Goal: Transaction & Acquisition: Obtain resource

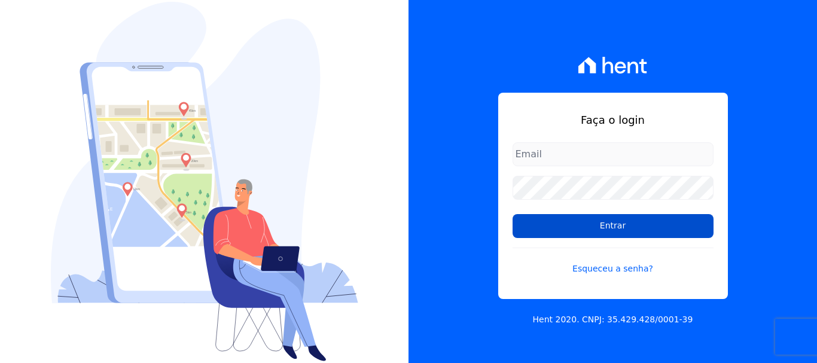
type input "[PERSON_NAME][EMAIL_ADDRESS][PERSON_NAME][DOMAIN_NAME]"
click at [606, 226] on input "Entrar" at bounding box center [613, 226] width 201 height 24
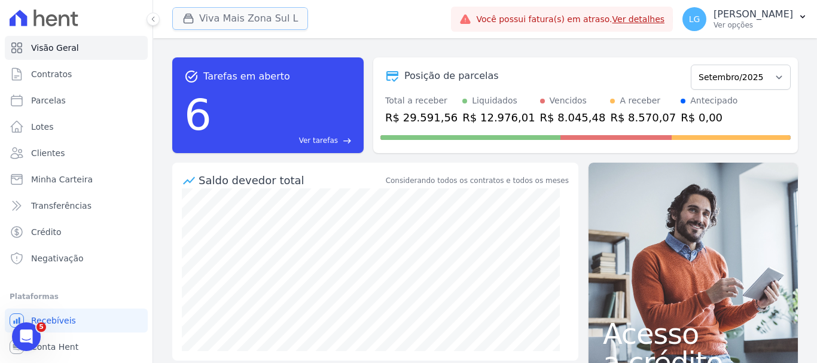
click at [266, 15] on button "Viva Mais Zona Sul L" at bounding box center [240, 18] width 136 height 23
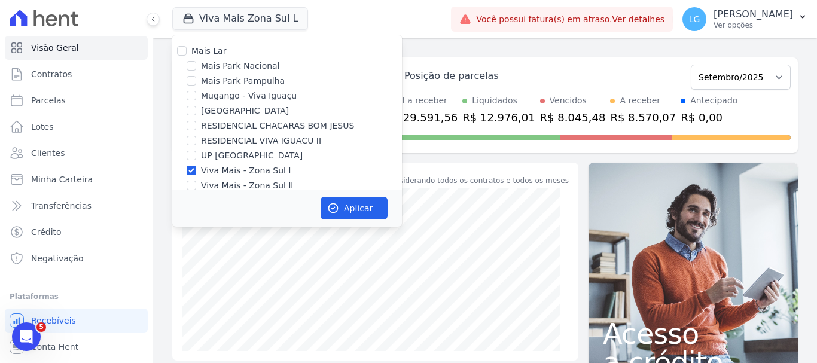
click at [193, 53] on label "Mais Lar" at bounding box center [208, 51] width 35 height 10
click at [187, 53] on input "Mais Lar" at bounding box center [182, 51] width 10 height 10
checkbox input "true"
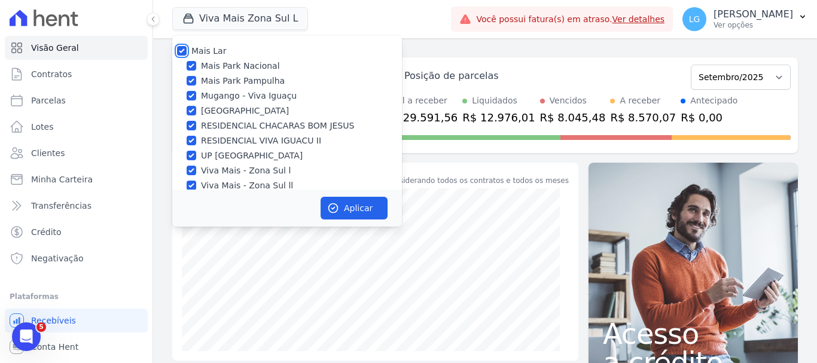
checkbox input "true"
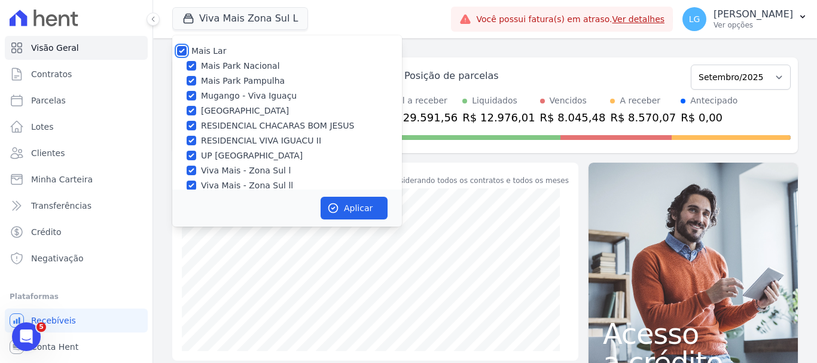
checkbox input "true"
click at [355, 209] on button "Aplicar" at bounding box center [354, 208] width 67 height 23
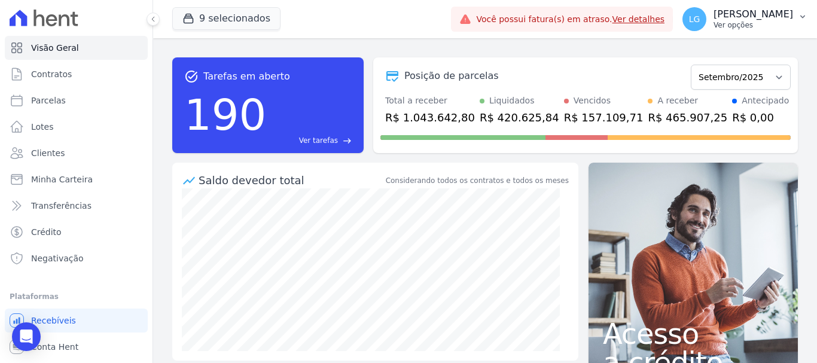
click at [792, 13] on p "[PERSON_NAME]" at bounding box center [754, 14] width 80 height 12
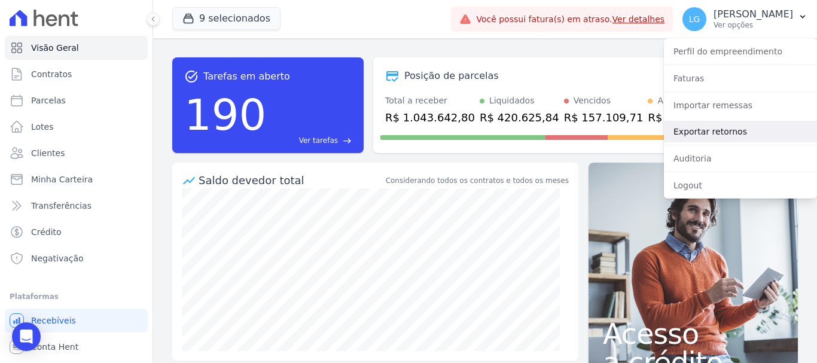
click at [748, 126] on link "Exportar retornos" at bounding box center [740, 132] width 153 height 22
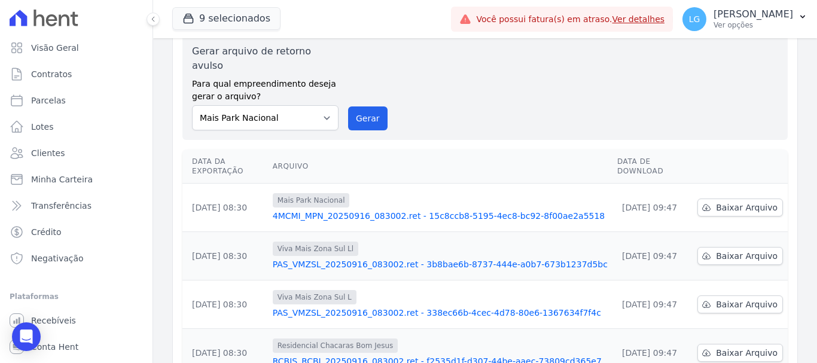
scroll to position [120, 0]
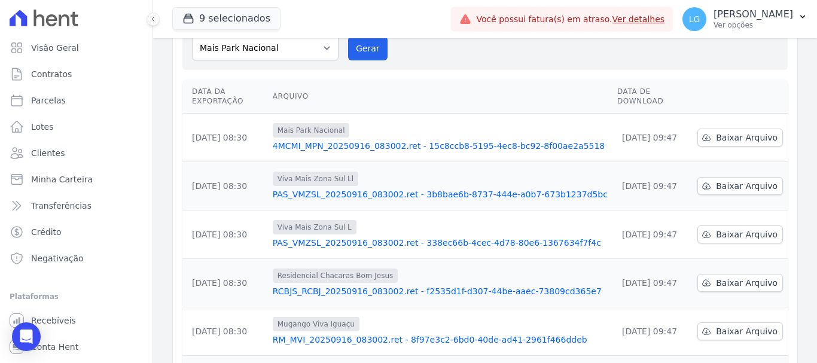
drag, startPoint x: 713, startPoint y: 112, endPoint x: 723, endPoint y: 80, distance: 33.7
click at [723, 80] on th at bounding box center [740, 97] width 95 height 34
click at [711, 129] on link "Baixar Arquivo" at bounding box center [740, 138] width 86 height 18
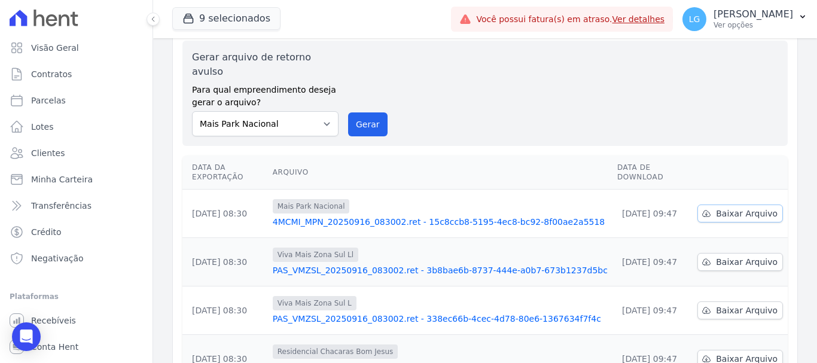
scroll to position [0, 0]
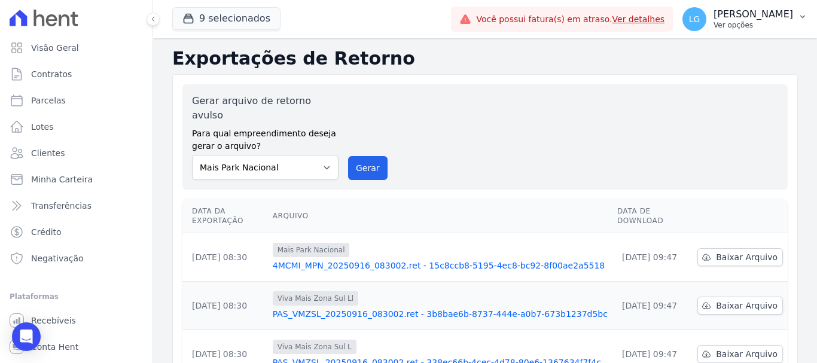
click at [714, 18] on p "[PERSON_NAME]" at bounding box center [754, 14] width 80 height 12
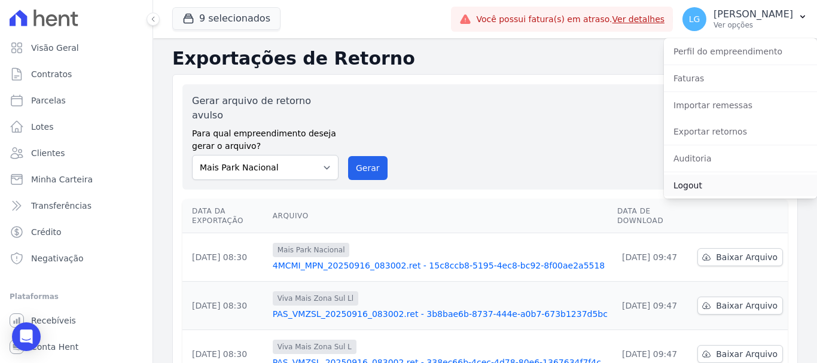
click at [689, 181] on link "Logout" at bounding box center [740, 186] width 153 height 22
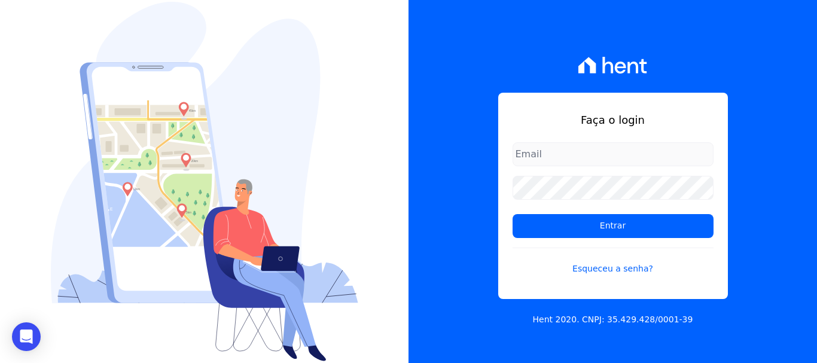
type input "[PERSON_NAME][EMAIL_ADDRESS][DOMAIN_NAME]"
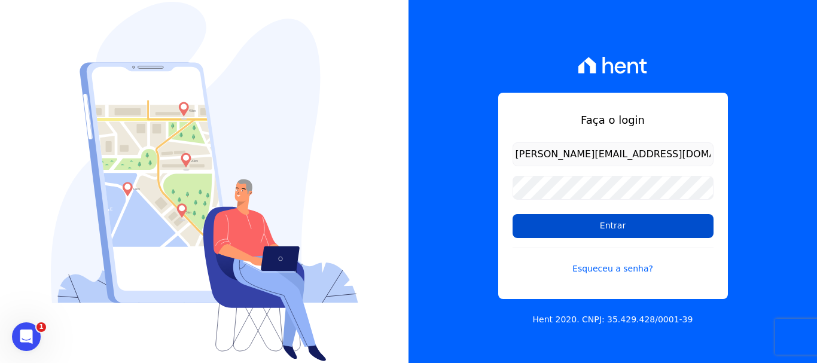
click at [613, 226] on input "Entrar" at bounding box center [613, 226] width 201 height 24
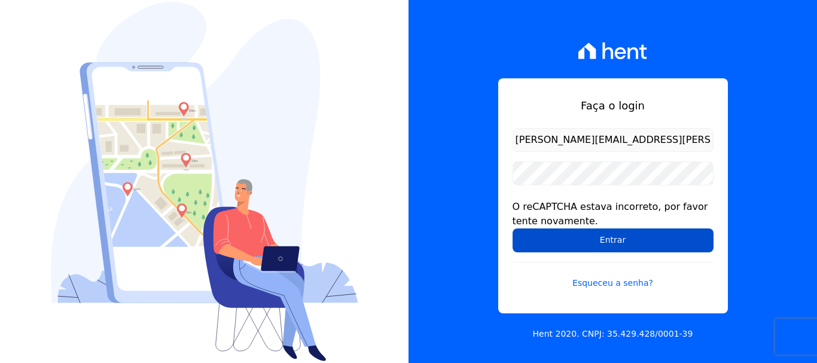
click at [565, 249] on input "Entrar" at bounding box center [613, 241] width 201 height 24
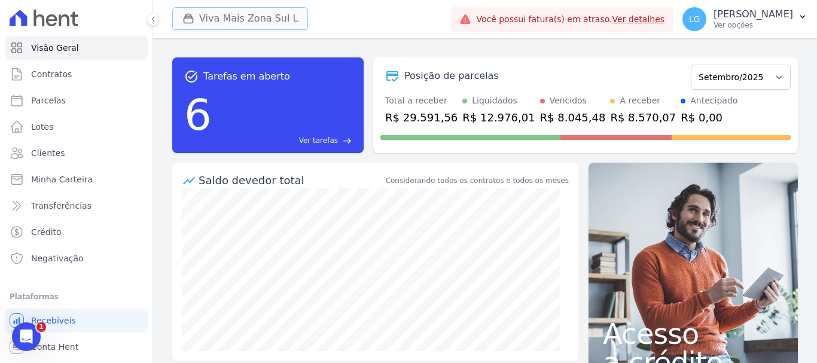
click at [224, 20] on button "Viva Mais Zona Sul L" at bounding box center [240, 18] width 136 height 23
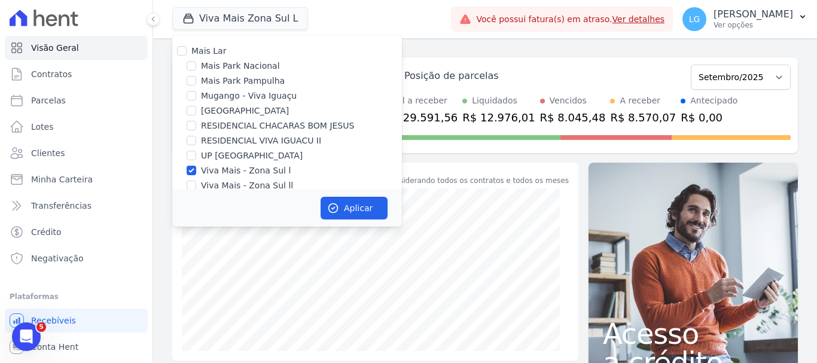
click at [218, 52] on label "Mais Lar" at bounding box center [208, 51] width 35 height 10
click at [187, 52] on input "Mais Lar" at bounding box center [182, 51] width 10 height 10
checkbox input "true"
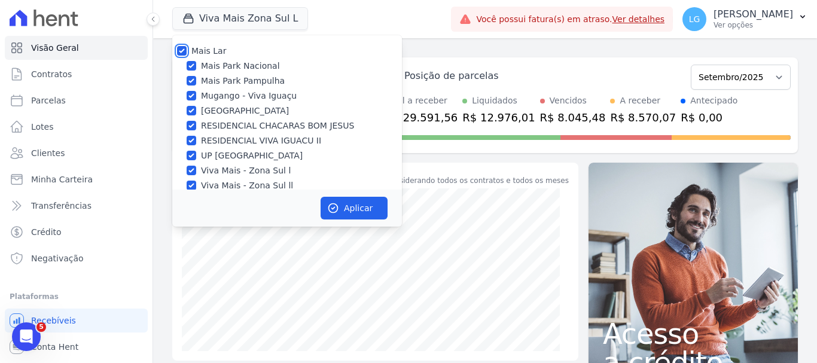
checkbox input "true"
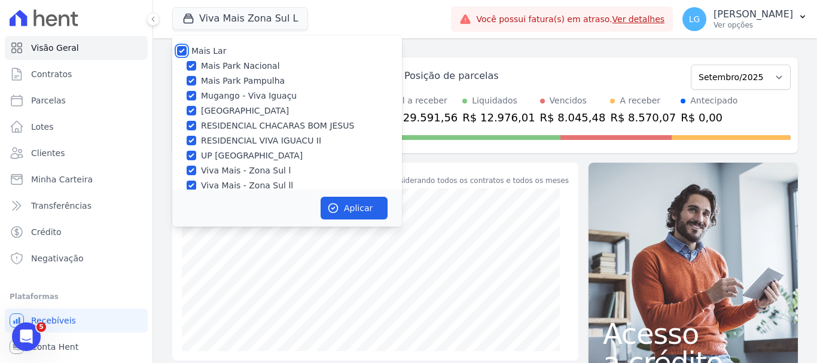
checkbox input "true"
click at [347, 214] on button "Aplicar" at bounding box center [354, 208] width 67 height 23
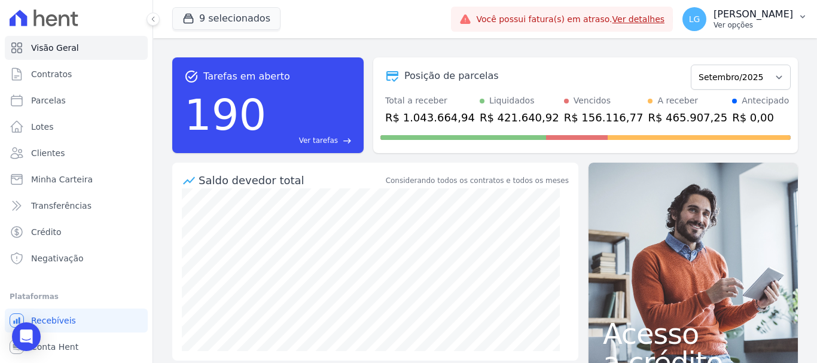
click at [739, 17] on p "[PERSON_NAME] Costa [PERSON_NAME]" at bounding box center [754, 14] width 80 height 12
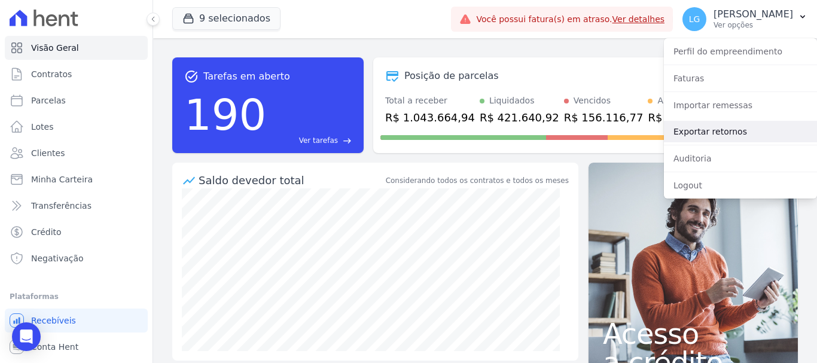
click at [729, 135] on link "Exportar retornos" at bounding box center [740, 132] width 153 height 22
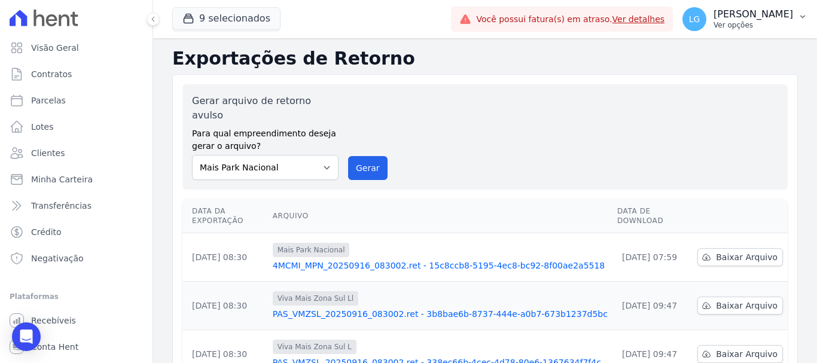
click at [788, 19] on p "[PERSON_NAME] Costa [PERSON_NAME]" at bounding box center [754, 14] width 80 height 12
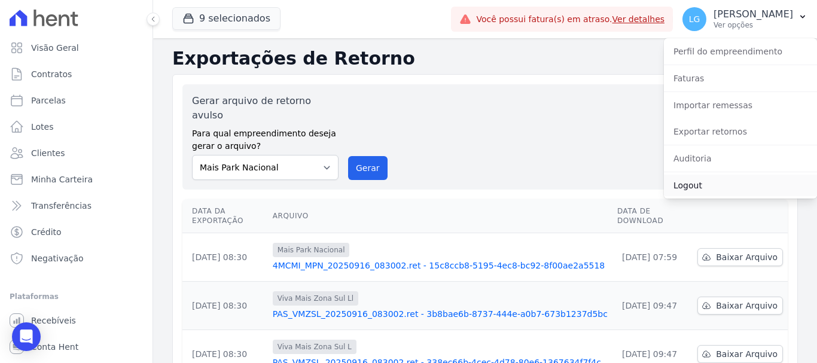
click at [703, 188] on link "Logout" at bounding box center [740, 186] width 153 height 22
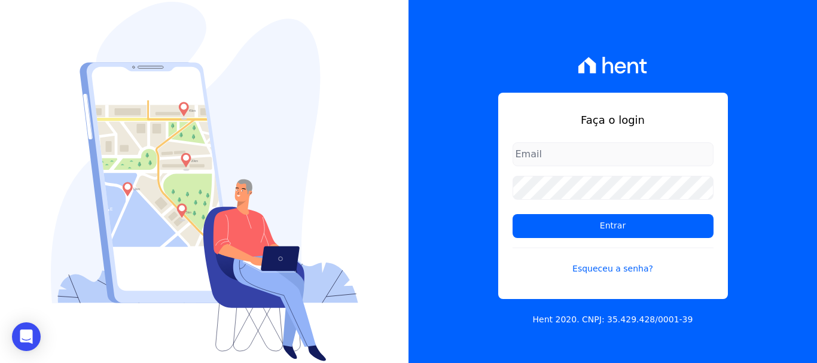
type input "luiz.nascimento@maislar.com"
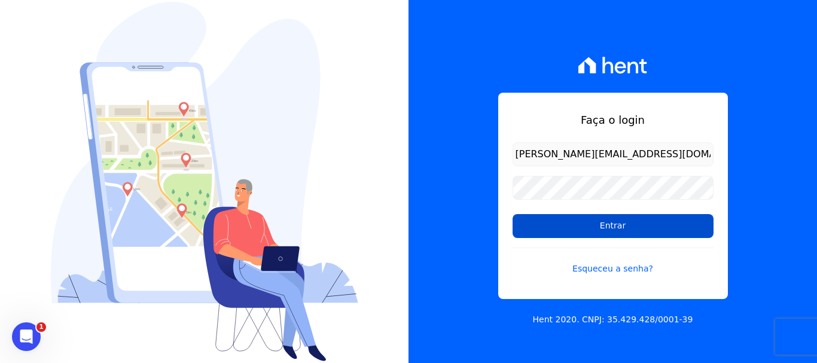
click at [608, 223] on input "Entrar" at bounding box center [613, 226] width 201 height 24
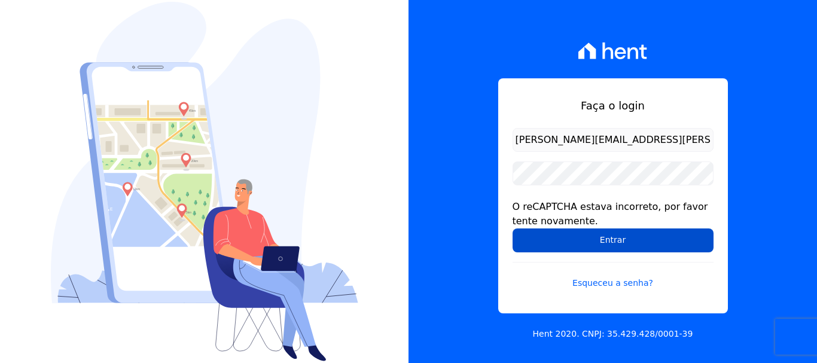
click at [607, 242] on input "Entrar" at bounding box center [613, 241] width 201 height 24
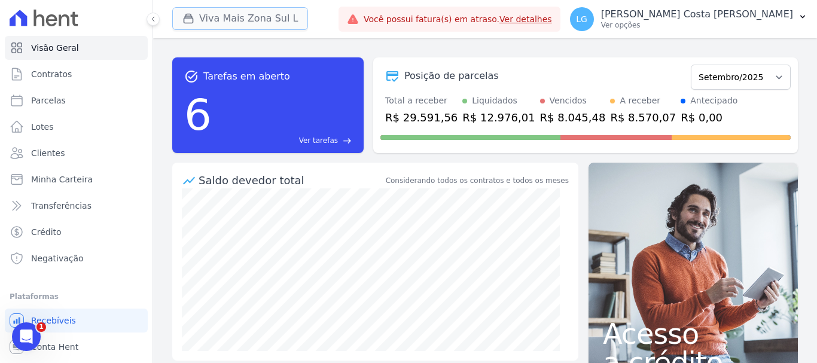
click at [242, 15] on button "Viva Mais Zona Sul L" at bounding box center [240, 18] width 136 height 23
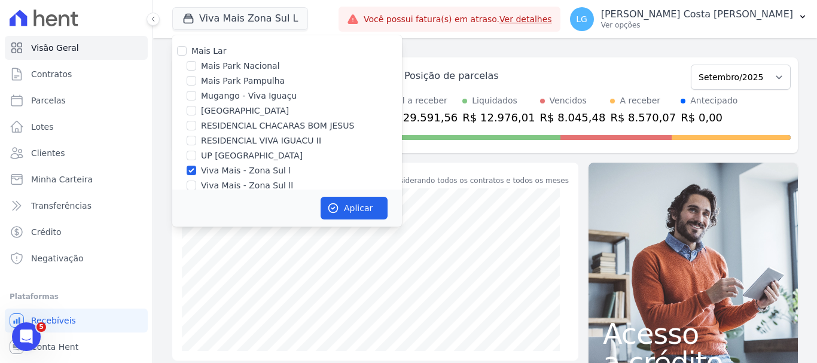
click at [206, 53] on label "Mais Lar" at bounding box center [208, 51] width 35 height 10
click at [187, 53] on input "Mais Lar" at bounding box center [182, 51] width 10 height 10
checkbox input "true"
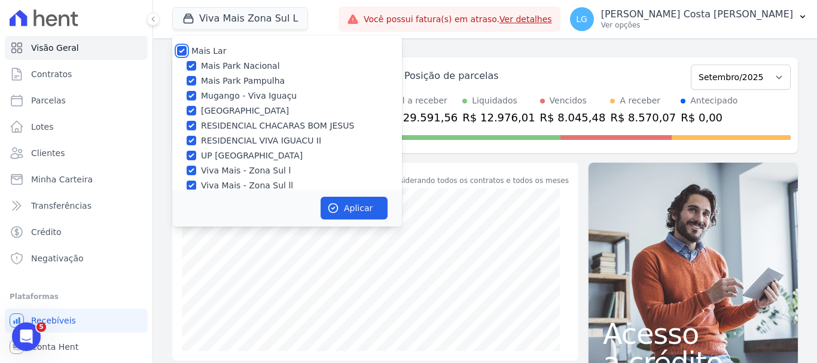
checkbox input "true"
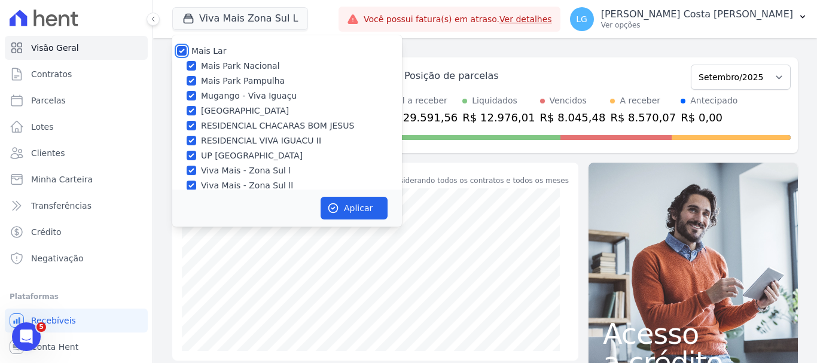
checkbox input "true"
click at [357, 202] on button "Aplicar" at bounding box center [354, 208] width 67 height 23
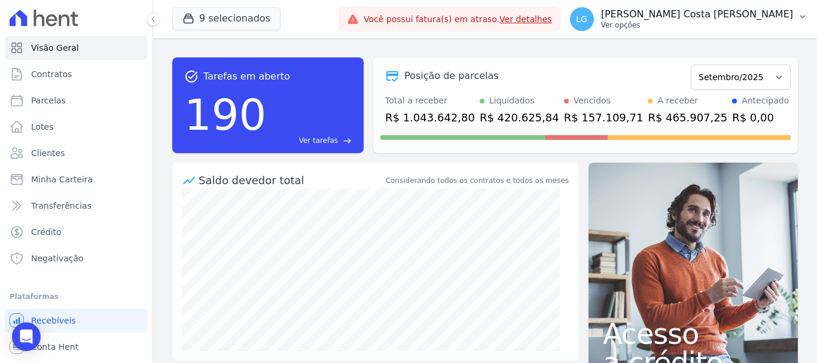
click at [794, 18] on button "[PERSON_NAME] [PERSON_NAME] [PERSON_NAME] Ver opções" at bounding box center [689, 18] width 257 height 33
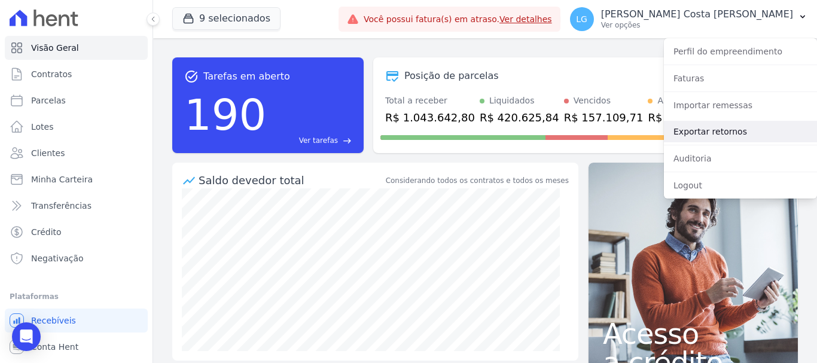
click at [726, 139] on link "Exportar retornos" at bounding box center [740, 132] width 153 height 22
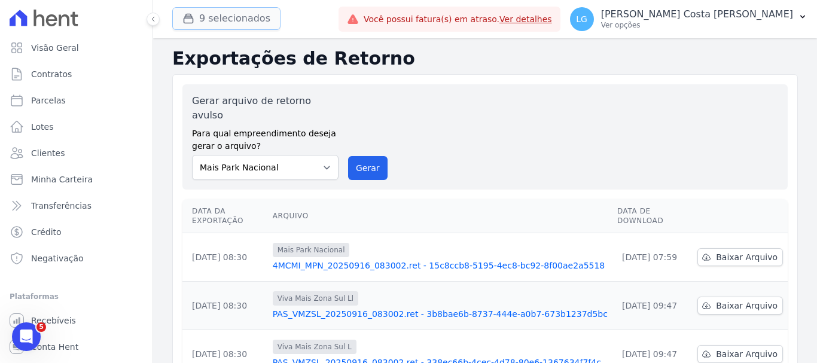
click at [254, 14] on button "9 selecionados" at bounding box center [226, 18] width 108 height 23
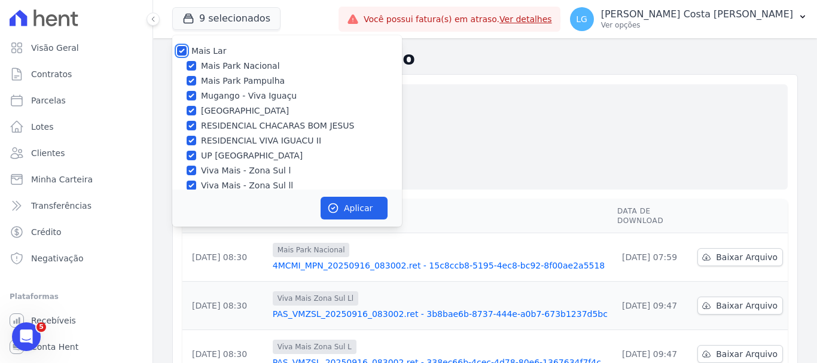
click at [185, 53] on input "Mais Lar" at bounding box center [182, 51] width 10 height 10
checkbox input "false"
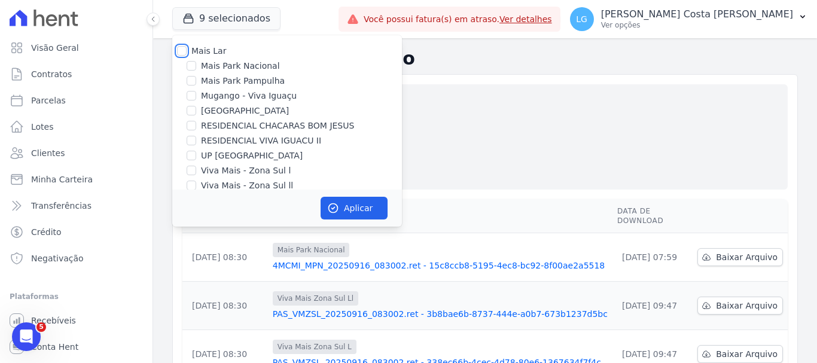
checkbox input "false"
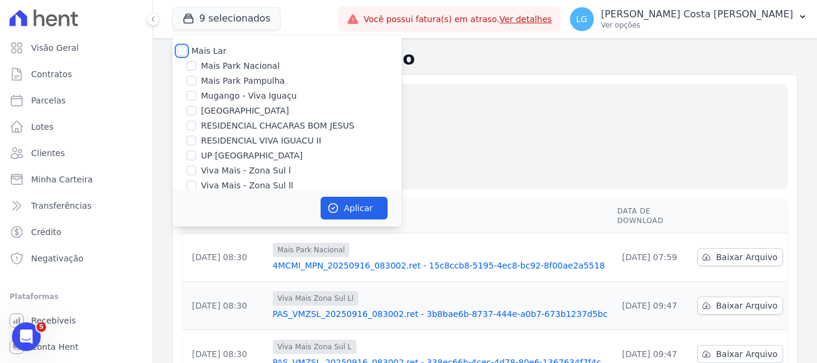
checkbox input "false"
click at [184, 51] on input "Mais Lar" at bounding box center [182, 51] width 10 height 10
checkbox input "true"
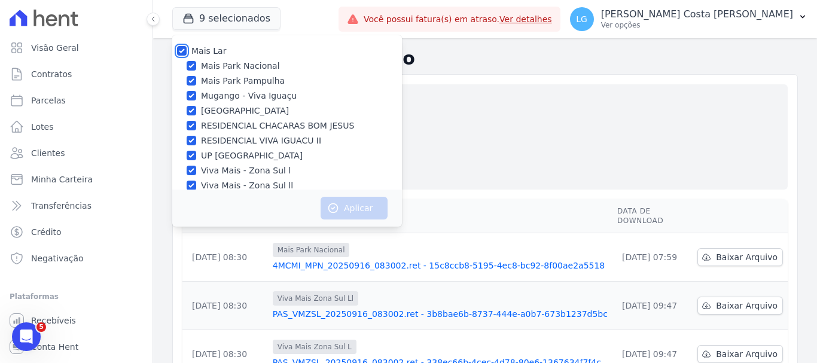
checkbox input "true"
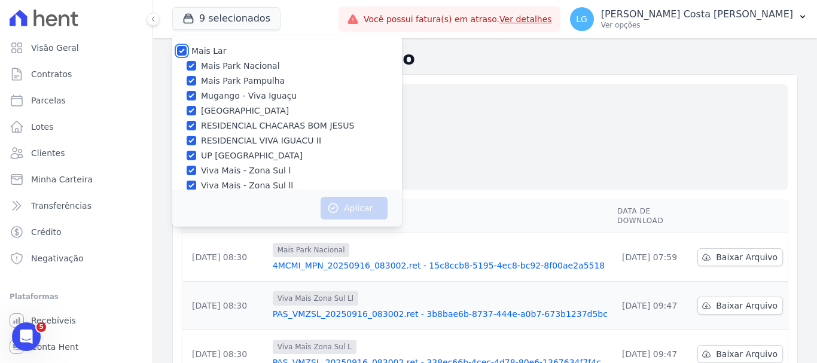
checkbox input "true"
click at [349, 213] on button "Aplicar" at bounding box center [354, 208] width 67 height 23
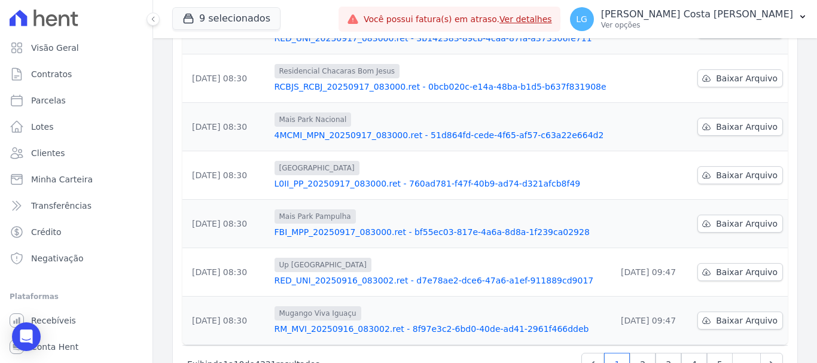
scroll to position [393, 0]
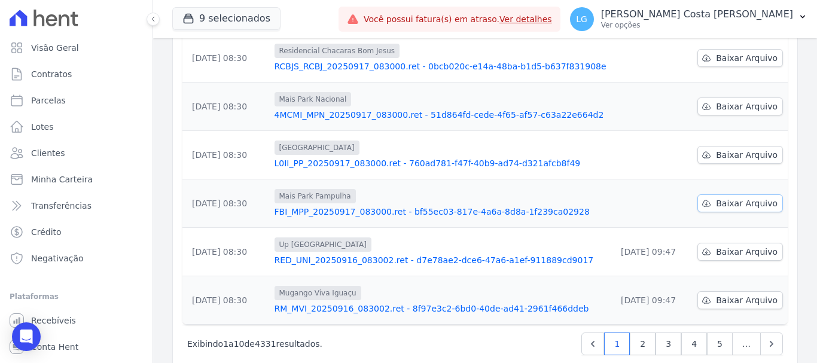
click at [730, 197] on span "Baixar Arquivo" at bounding box center [747, 203] width 62 height 12
click at [724, 146] on link "Baixar Arquivo" at bounding box center [740, 155] width 86 height 18
click at [721, 100] on span "Baixar Arquivo" at bounding box center [747, 106] width 62 height 12
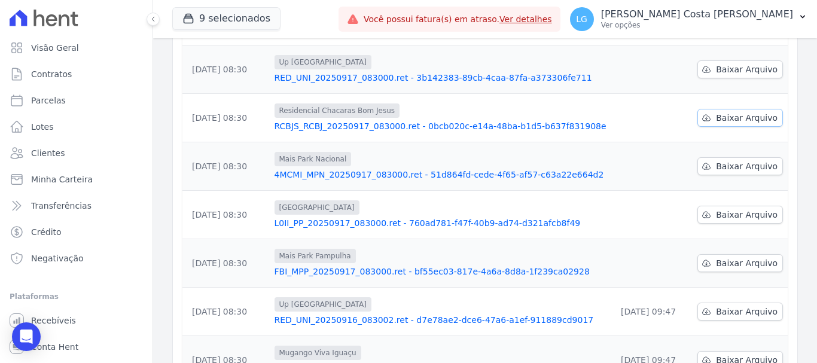
click at [720, 112] on span "Baixar Arquivo" at bounding box center [747, 118] width 62 height 12
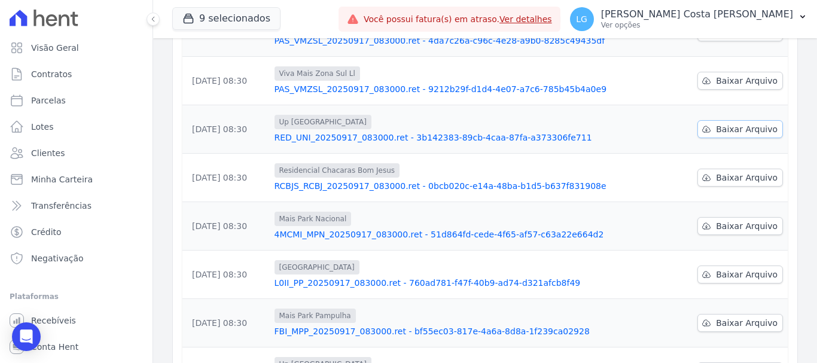
click at [720, 123] on span "Baixar Arquivo" at bounding box center [747, 129] width 62 height 12
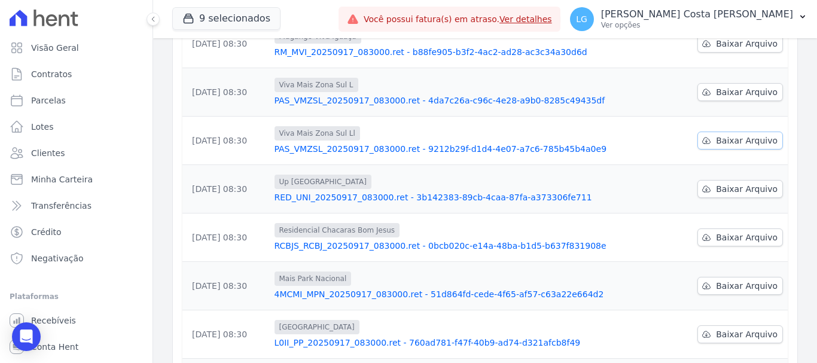
click at [719, 135] on span "Baixar Arquivo" at bounding box center [747, 141] width 62 height 12
click at [717, 86] on span "Baixar Arquivo" at bounding box center [747, 92] width 62 height 12
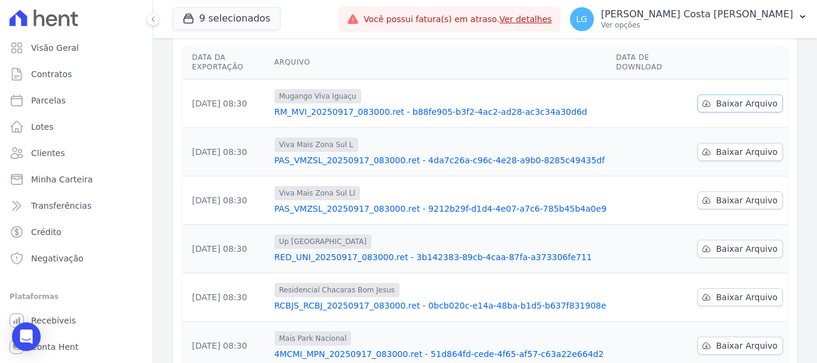
click at [717, 98] on span "Baixar Arquivo" at bounding box center [747, 104] width 62 height 12
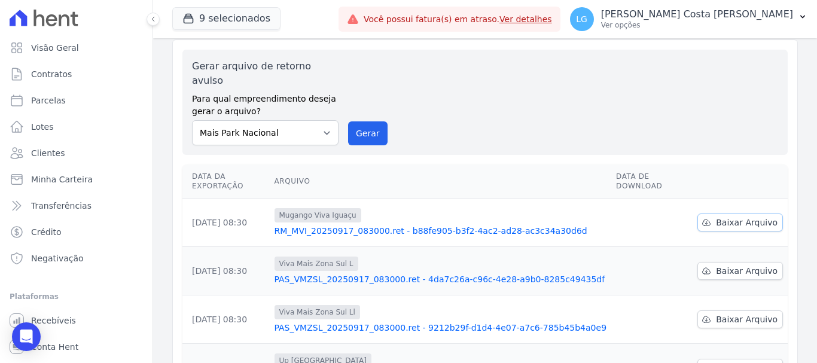
scroll to position [34, 0]
